Goal: Transaction & Acquisition: Purchase product/service

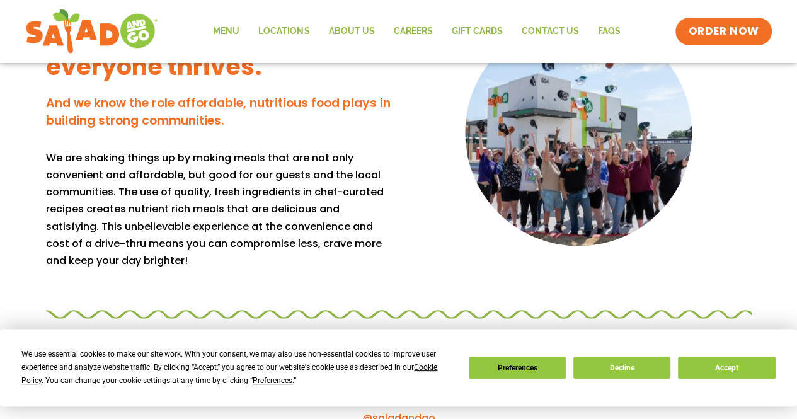
scroll to position [1135, 0]
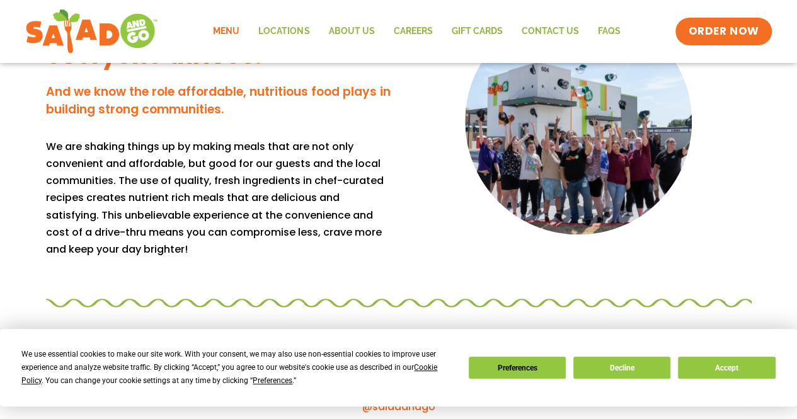
click at [231, 32] on link "Menu" at bounding box center [226, 31] width 45 height 29
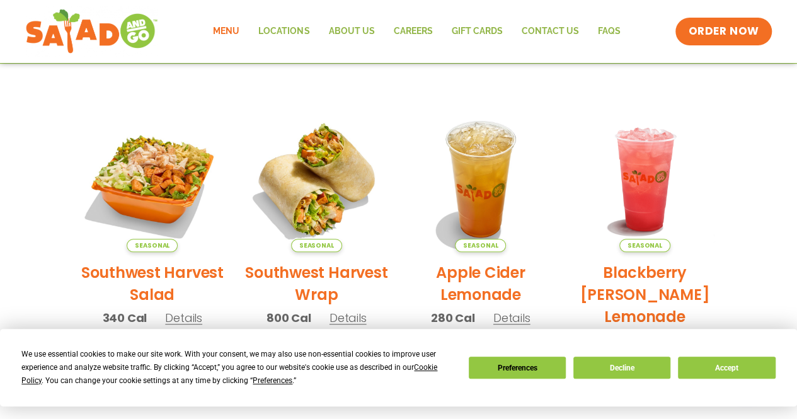
scroll to position [252, 0]
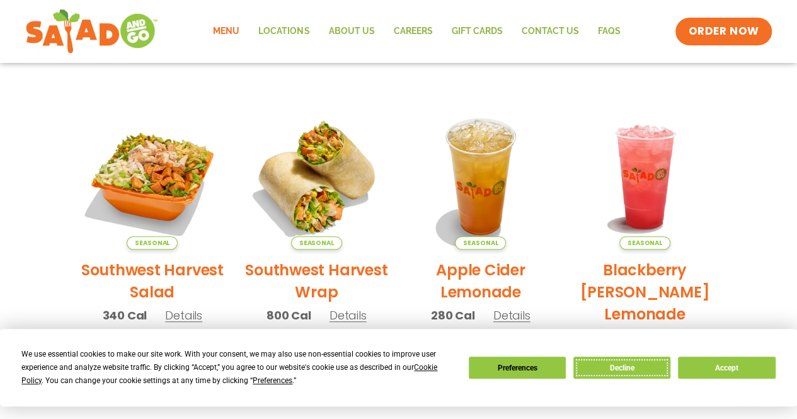
click at [641, 370] on button "Decline" at bounding box center [622, 368] width 97 height 22
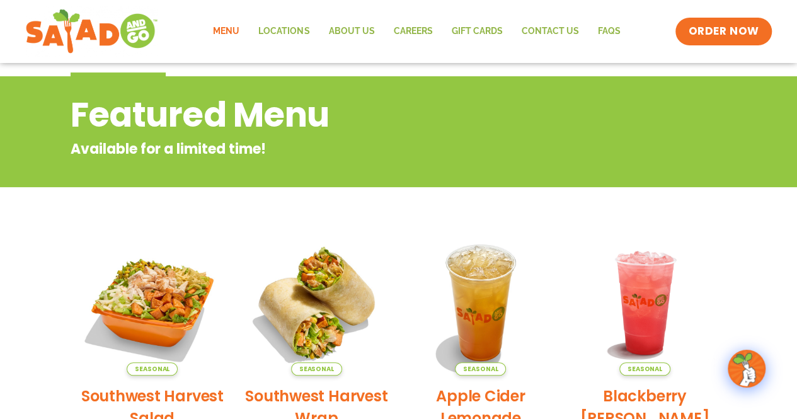
scroll to position [0, 0]
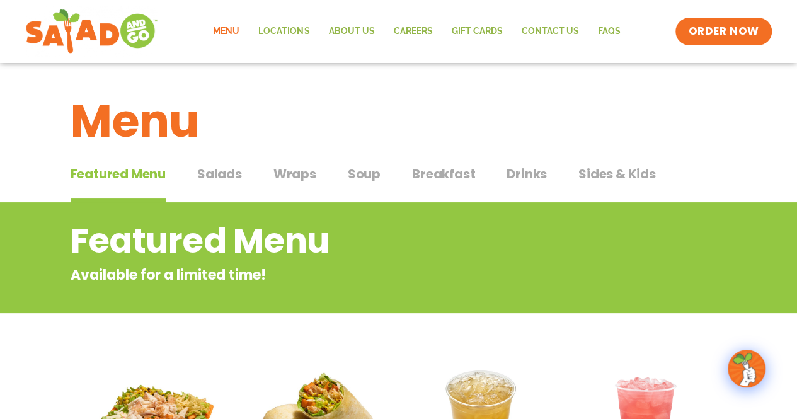
click at [225, 187] on button "Salads Salads" at bounding box center [219, 184] width 45 height 38
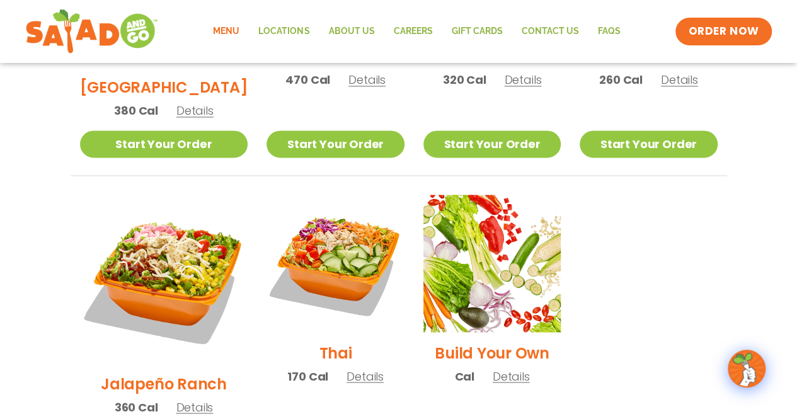
scroll to position [946, 0]
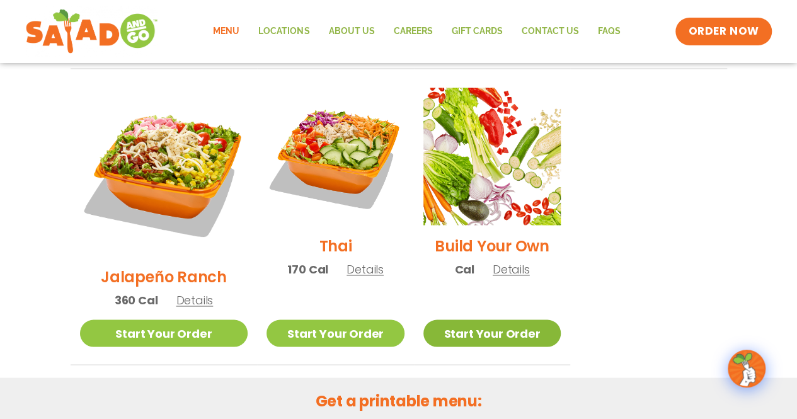
click at [471, 320] on link "Start Your Order" at bounding box center [492, 333] width 137 height 27
